Goal: Navigation & Orientation: Find specific page/section

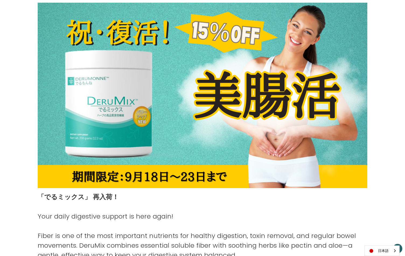
scroll to position [77, 0]
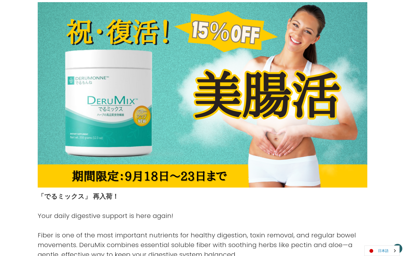
click at [378, 250] on link "日本語" at bounding box center [382, 251] width 35 height 10
click at [379, 240] on link "English" at bounding box center [380, 241] width 30 height 10
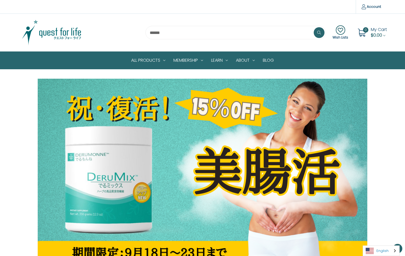
scroll to position [77, 0]
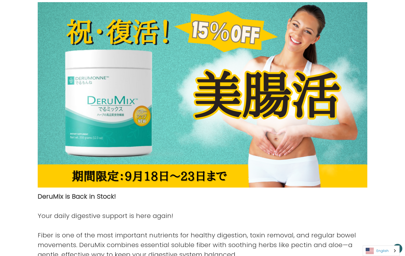
click at [379, 251] on link "English" at bounding box center [381, 251] width 36 height 10
click at [378, 242] on link "日本語" at bounding box center [377, 241] width 28 height 10
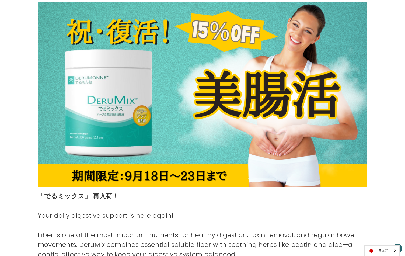
scroll to position [77, 0]
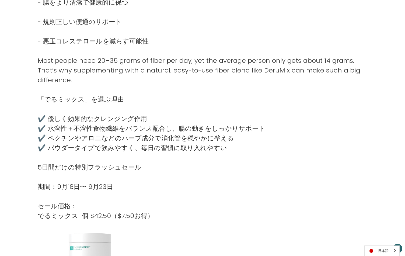
scroll to position [417, 0]
